Goal: Task Accomplishment & Management: Manage account settings

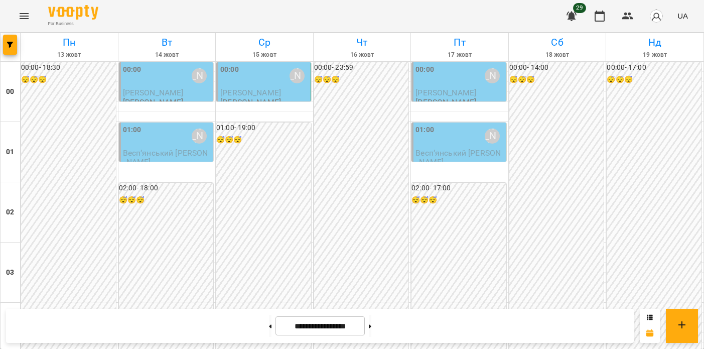
scroll to position [1100, 0]
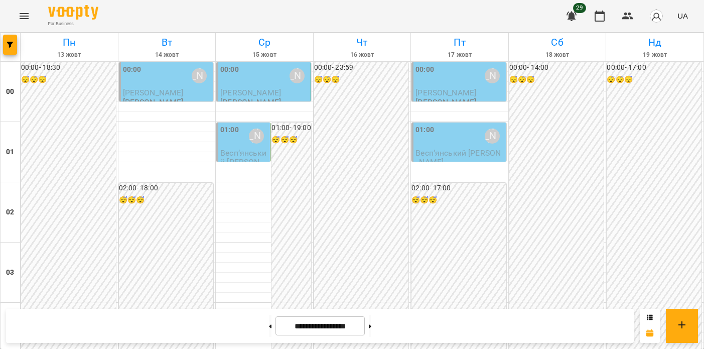
scroll to position [970, 0]
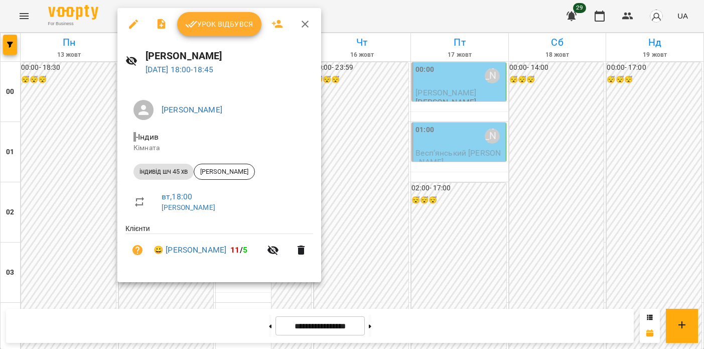
click at [129, 25] on icon "button" at bounding box center [133, 24] width 12 height 12
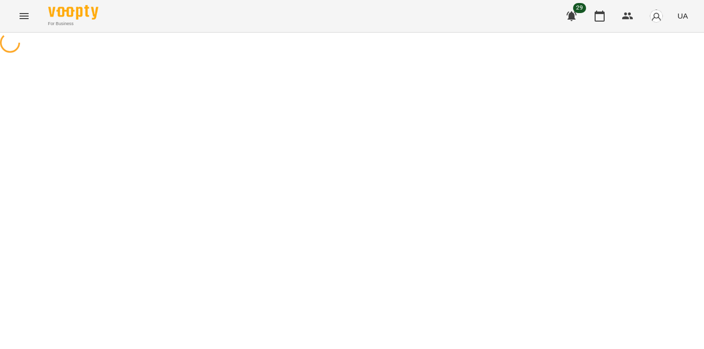
select select "**********"
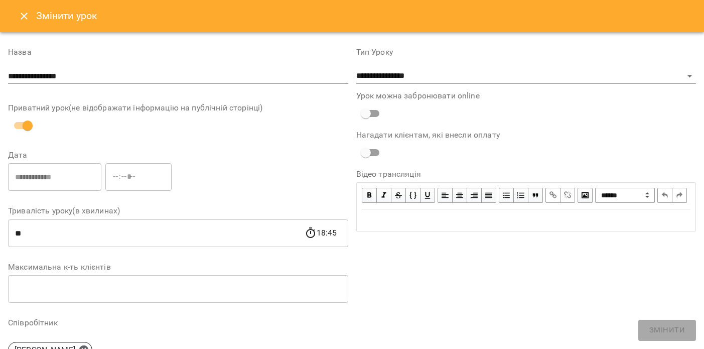
drag, startPoint x: 24, startPoint y: 18, endPoint x: 33, endPoint y: 31, distance: 16.2
click at [24, 18] on icon "Close" at bounding box center [24, 16] width 12 height 12
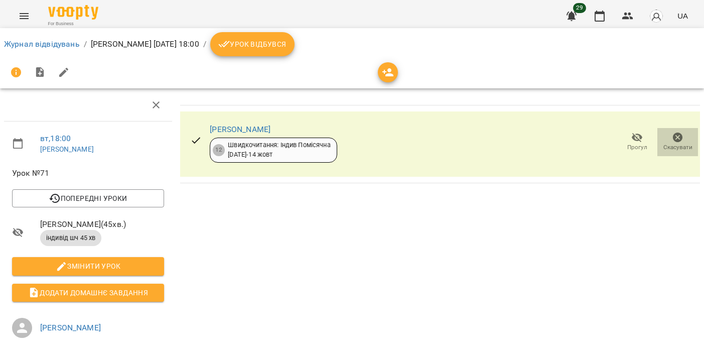
click at [675, 136] on icon "button" at bounding box center [678, 137] width 12 height 12
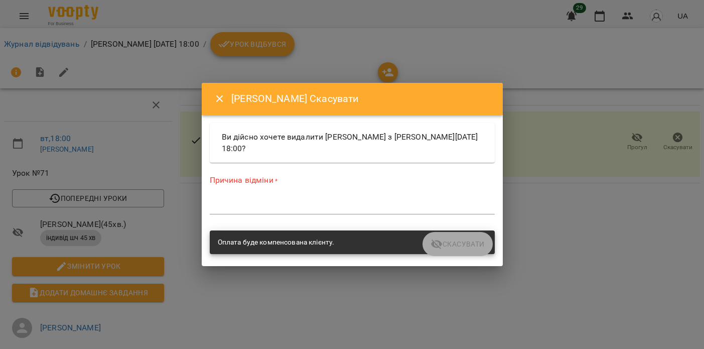
click at [314, 203] on textarea at bounding box center [352, 206] width 285 height 10
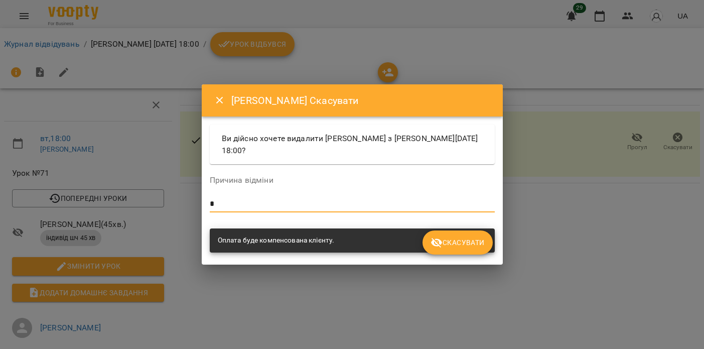
click at [435, 242] on icon "submit" at bounding box center [436, 242] width 12 height 12
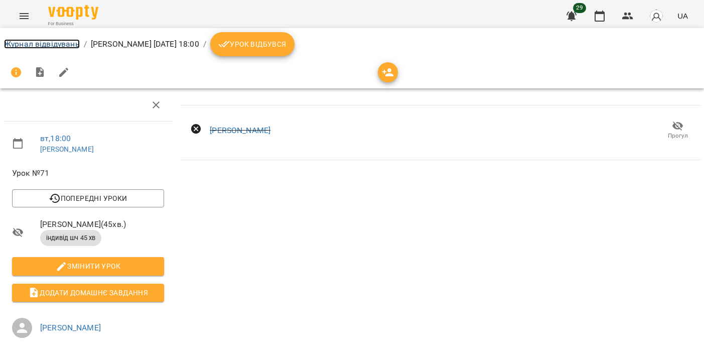
click at [21, 40] on link "Журнал відвідувань" at bounding box center [42, 44] width 76 height 10
